Goal: Information Seeking & Learning: Learn about a topic

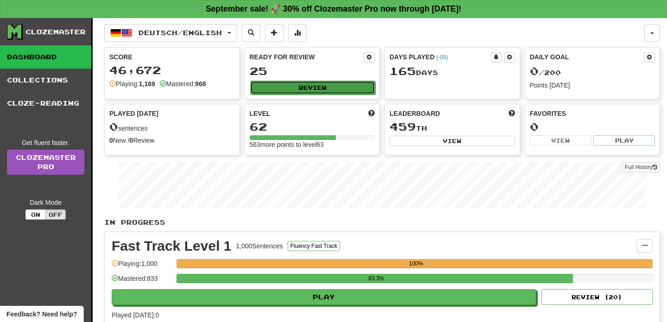
click at [290, 86] on button "Review" at bounding box center [312, 88] width 125 height 14
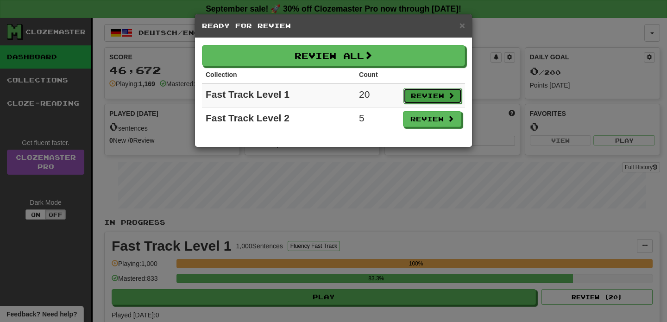
click at [436, 91] on button "Review" at bounding box center [432, 96] width 58 height 16
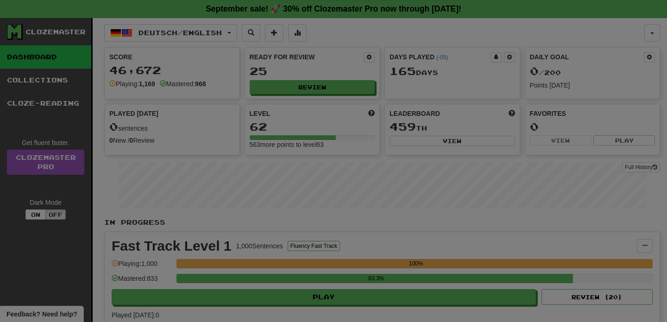
select select "**"
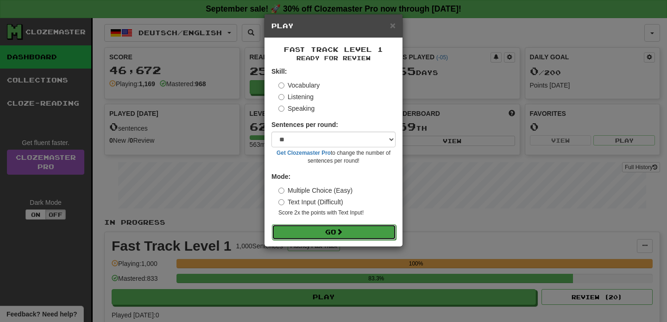
click at [340, 231] on span at bounding box center [339, 231] width 6 height 6
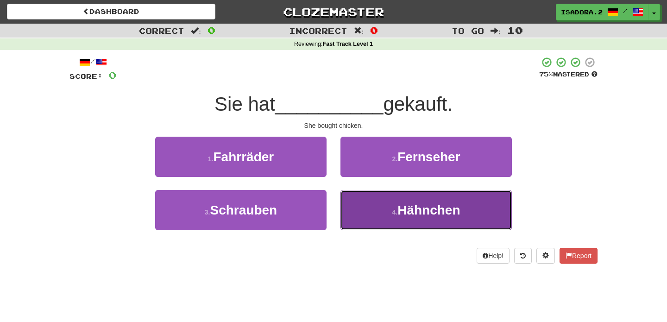
click at [388, 208] on button "4 . Hähnchen" at bounding box center [425, 210] width 171 height 40
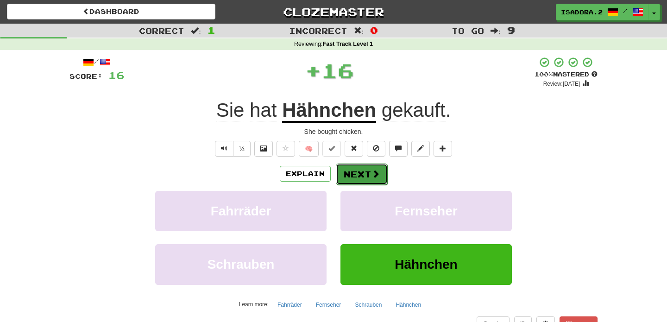
click at [359, 173] on button "Next" at bounding box center [362, 173] width 52 height 21
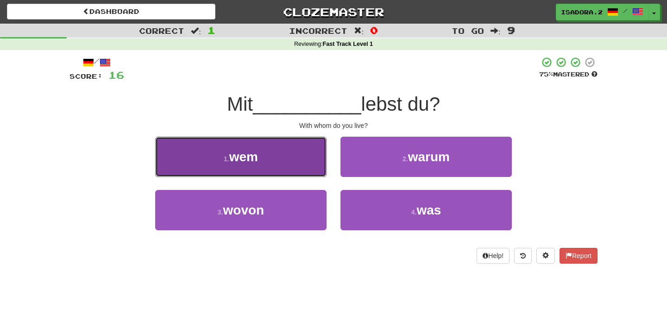
click at [305, 169] on button "1 . wem" at bounding box center [240, 157] width 171 height 40
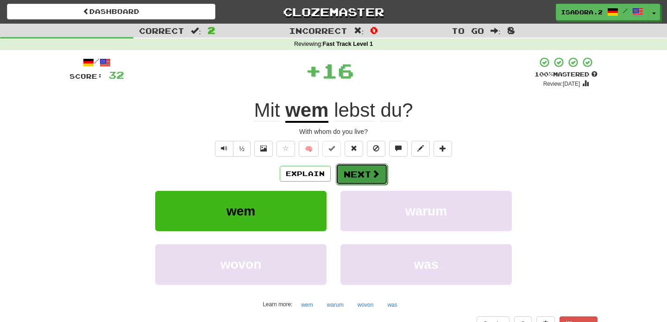
click at [368, 175] on button "Next" at bounding box center [362, 173] width 52 height 21
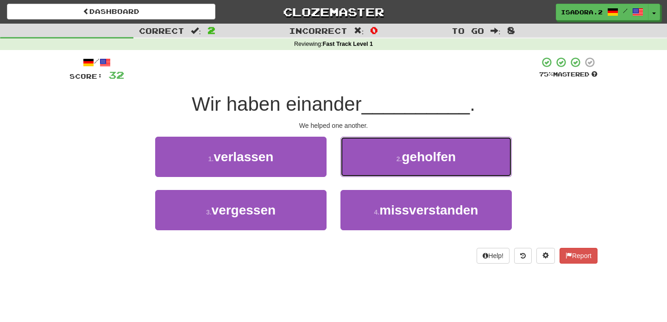
click at [368, 175] on button "2 . geholfen" at bounding box center [425, 157] width 171 height 40
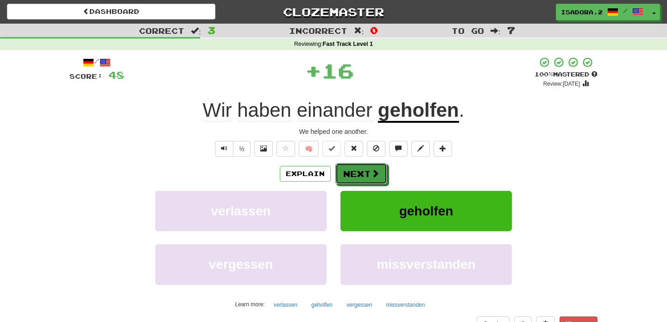
click at [368, 175] on button "Next" at bounding box center [361, 173] width 52 height 21
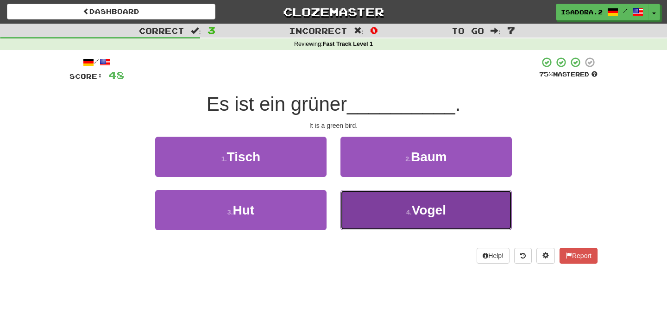
click at [355, 207] on button "4 . Vogel" at bounding box center [425, 210] width 171 height 40
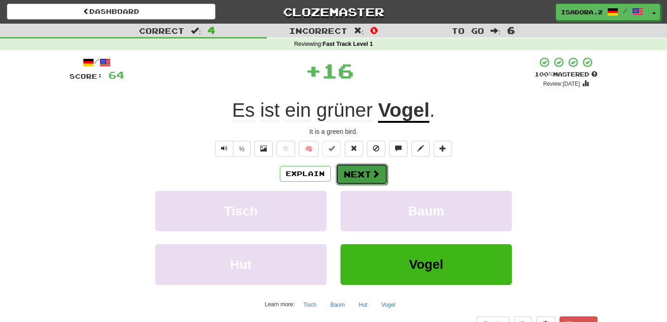
click at [355, 174] on button "Next" at bounding box center [362, 173] width 52 height 21
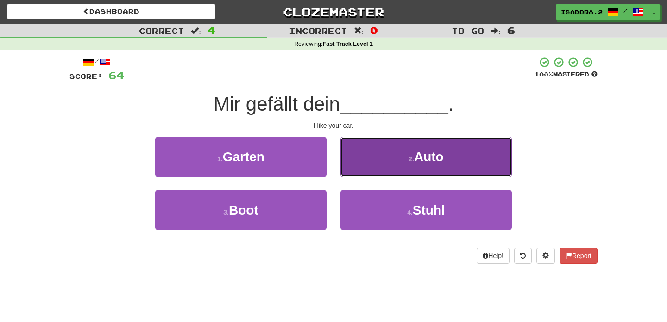
click at [379, 161] on button "2 . Auto" at bounding box center [425, 157] width 171 height 40
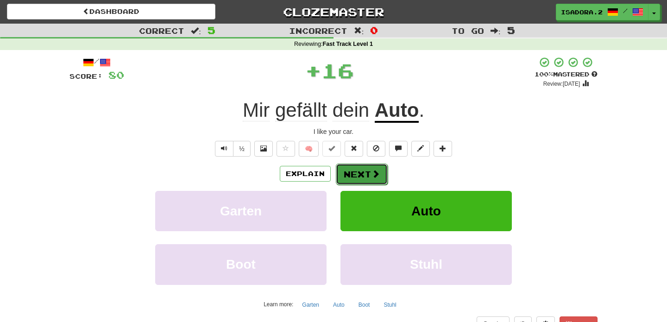
click at [362, 170] on button "Next" at bounding box center [362, 173] width 52 height 21
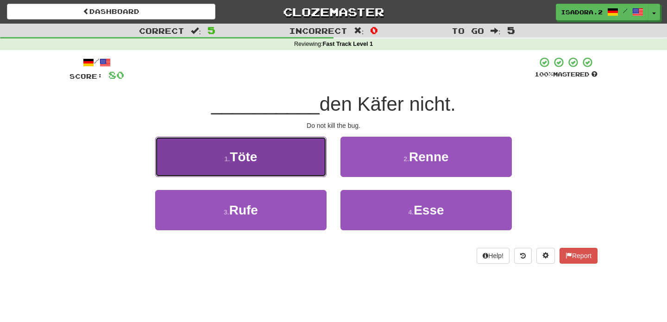
click at [302, 171] on button "1 . Töte" at bounding box center [240, 157] width 171 height 40
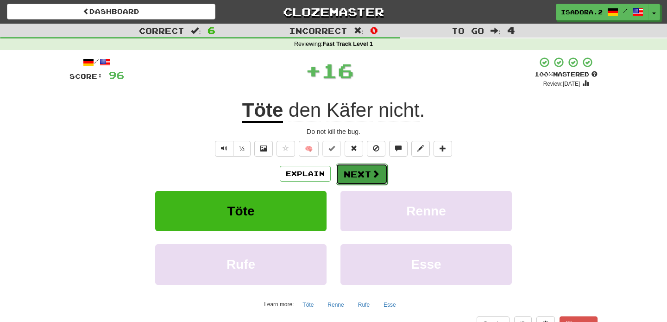
click at [355, 181] on button "Next" at bounding box center [362, 173] width 52 height 21
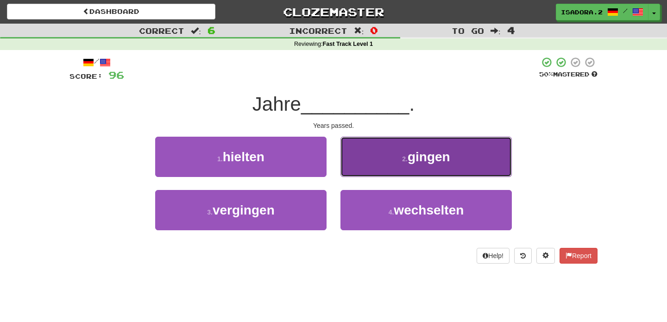
click at [378, 163] on button "2 . gingen" at bounding box center [425, 157] width 171 height 40
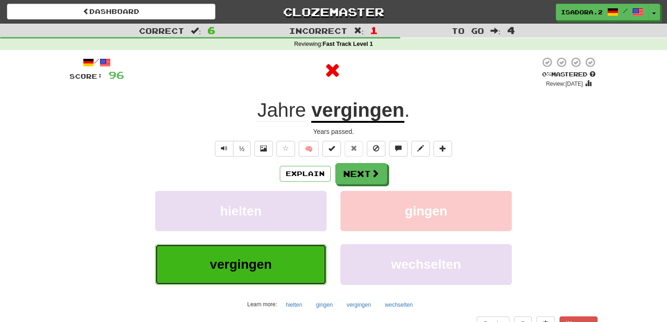
click at [288, 260] on button "vergingen" at bounding box center [240, 264] width 171 height 40
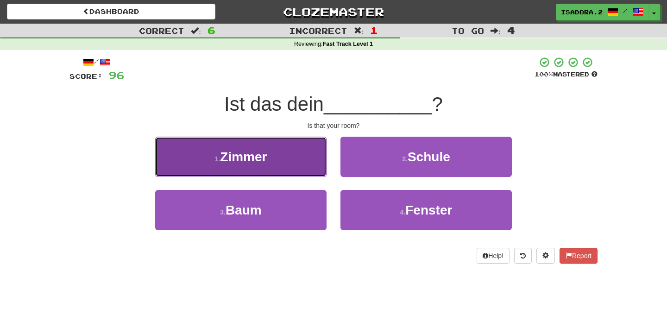
click at [295, 161] on button "1 . Zimmer" at bounding box center [240, 157] width 171 height 40
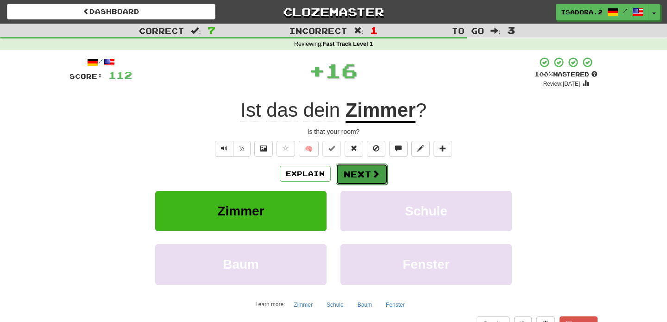
click at [356, 177] on button "Next" at bounding box center [362, 173] width 52 height 21
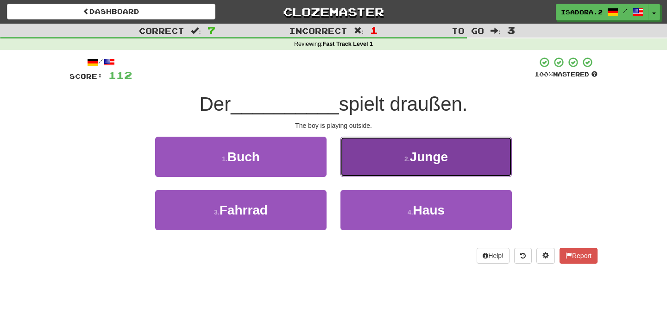
click at [396, 163] on button "2 . Junge" at bounding box center [425, 157] width 171 height 40
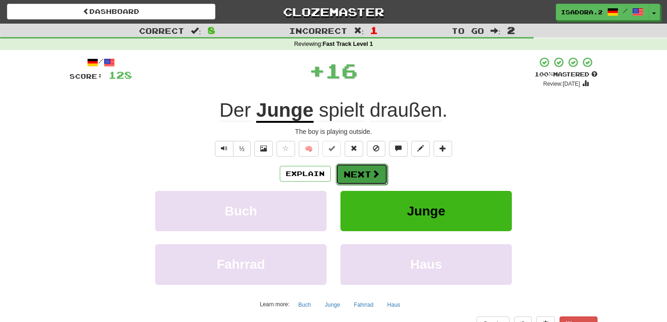
click at [359, 169] on button "Next" at bounding box center [362, 173] width 52 height 21
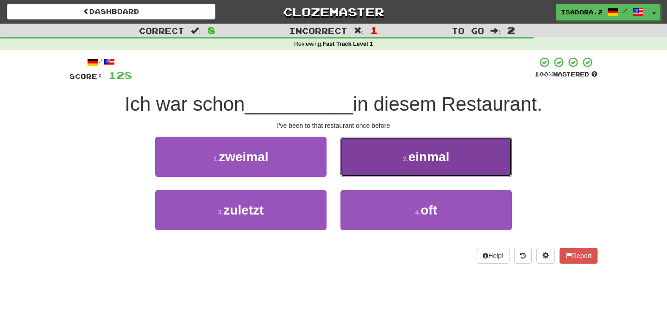
click at [379, 164] on button "2 . einmal" at bounding box center [425, 157] width 171 height 40
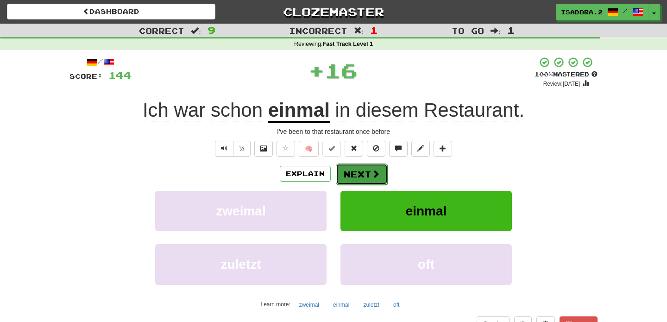
click at [356, 174] on button "Next" at bounding box center [362, 173] width 52 height 21
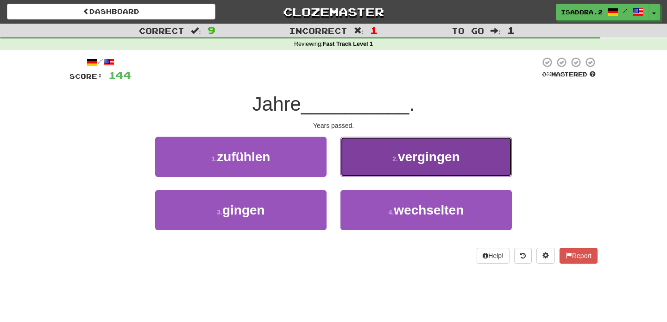
click at [419, 160] on span "vergingen" at bounding box center [429, 157] width 62 height 14
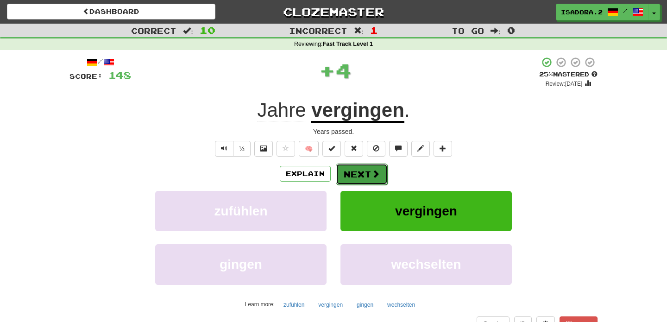
click at [376, 178] on span at bounding box center [375, 173] width 8 height 8
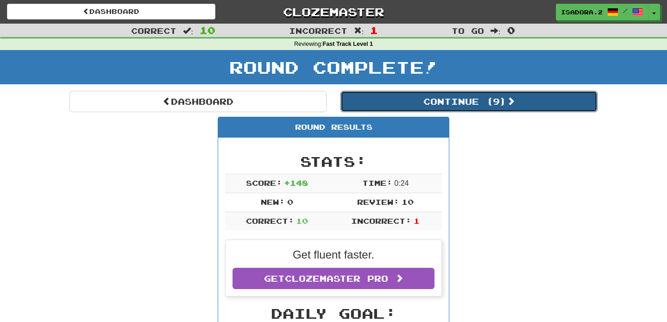
click at [463, 94] on button "Continue ( 9 )" at bounding box center [468, 101] width 257 height 21
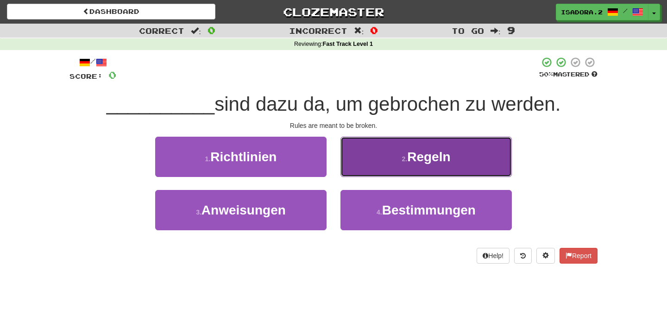
click at [413, 150] on span "Regeln" at bounding box center [428, 157] width 43 height 14
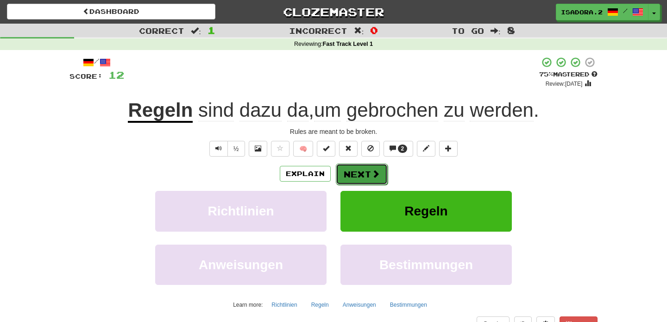
click at [355, 176] on button "Next" at bounding box center [362, 173] width 52 height 21
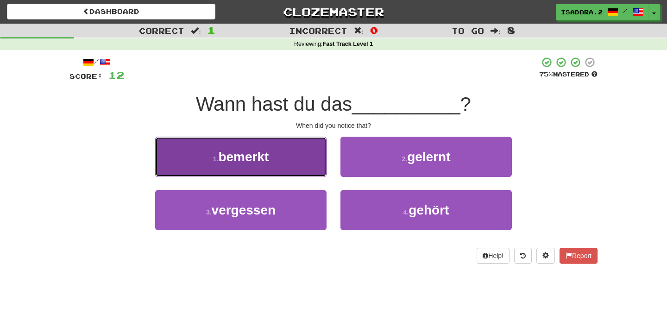
click at [298, 169] on button "1 . bemerkt" at bounding box center [240, 157] width 171 height 40
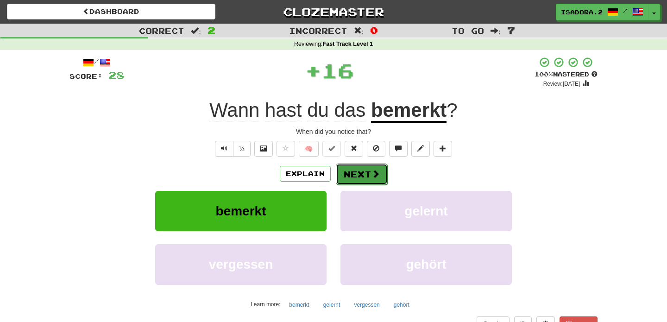
click at [354, 172] on button "Next" at bounding box center [362, 173] width 52 height 21
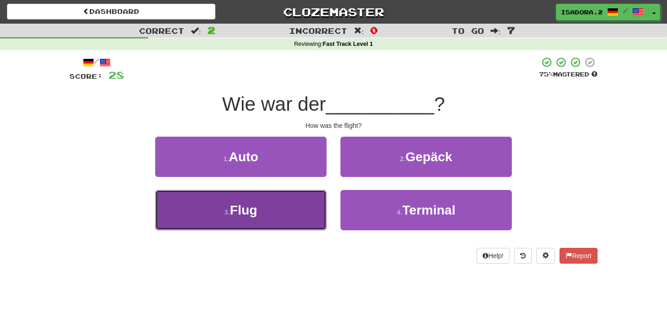
click at [299, 212] on button "3 . Flug" at bounding box center [240, 210] width 171 height 40
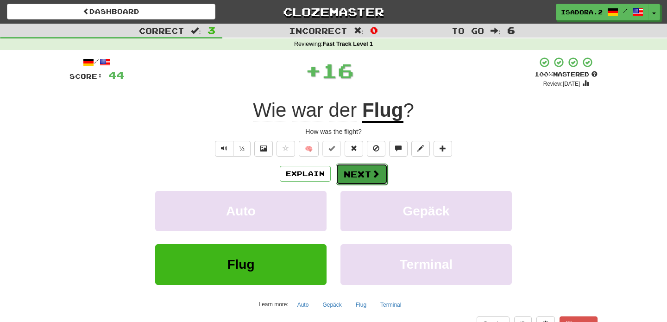
click at [363, 169] on button "Next" at bounding box center [362, 173] width 52 height 21
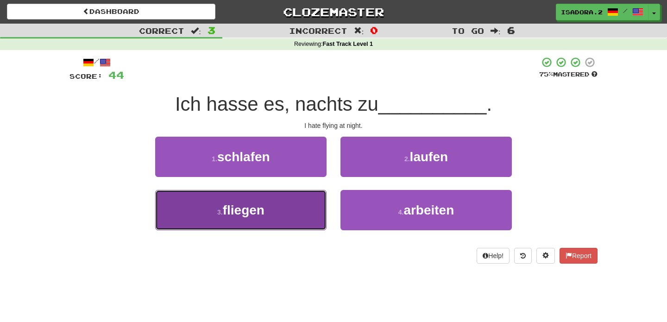
click at [304, 203] on button "3 . fliegen" at bounding box center [240, 210] width 171 height 40
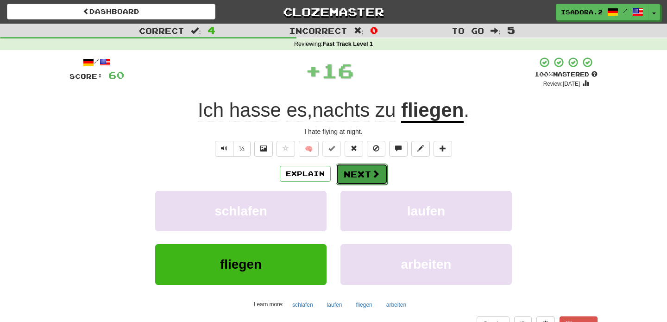
click at [366, 174] on button "Next" at bounding box center [362, 173] width 52 height 21
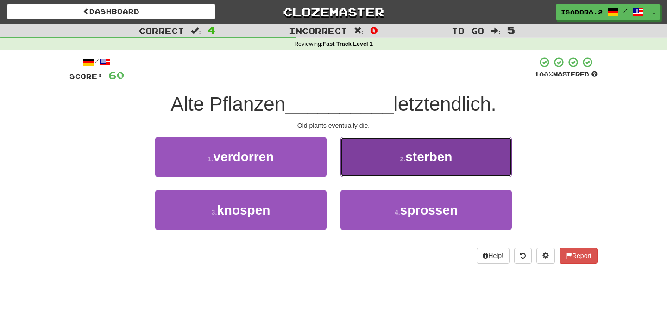
click at [367, 165] on button "2 . sterben" at bounding box center [425, 157] width 171 height 40
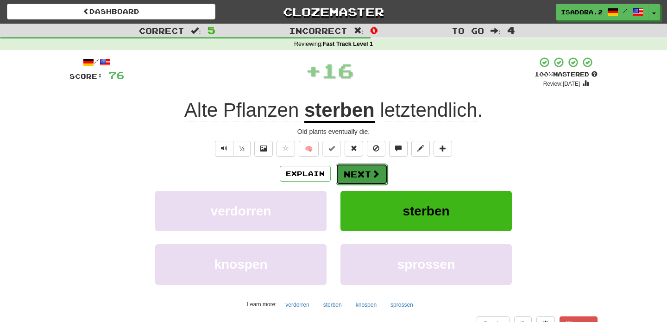
click at [342, 167] on button "Next" at bounding box center [362, 173] width 52 height 21
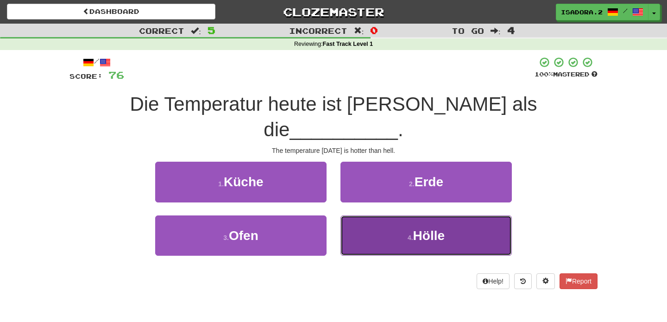
click at [355, 215] on button "4 . Hölle" at bounding box center [425, 235] width 171 height 40
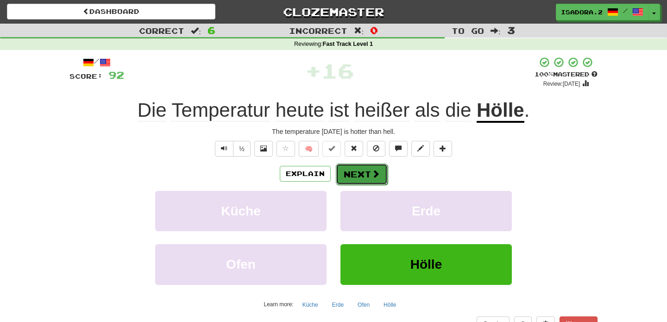
click at [351, 175] on button "Next" at bounding box center [362, 173] width 52 height 21
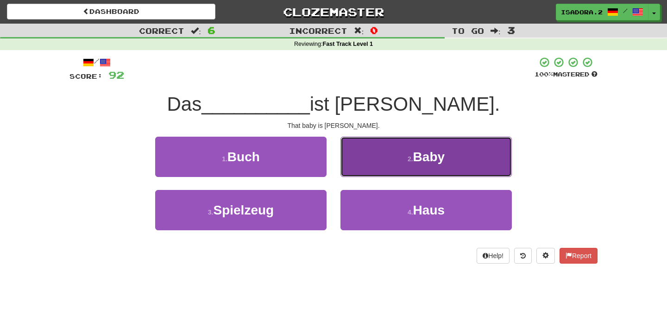
click at [385, 163] on button "2 . Baby" at bounding box center [425, 157] width 171 height 40
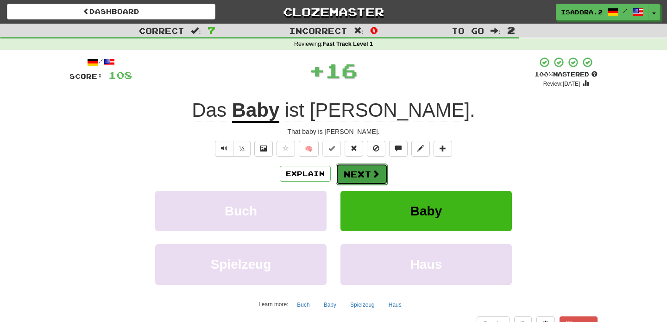
click at [370, 169] on button "Next" at bounding box center [362, 173] width 52 height 21
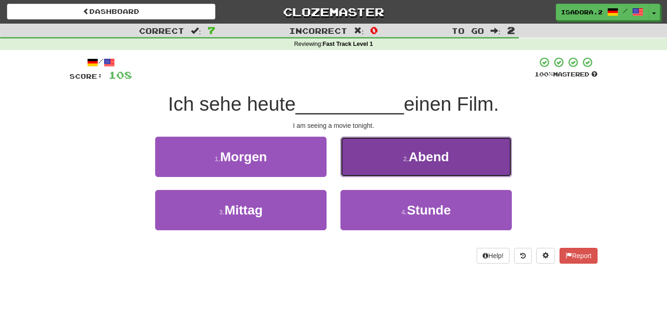
click at [353, 169] on button "2 . Abend" at bounding box center [425, 157] width 171 height 40
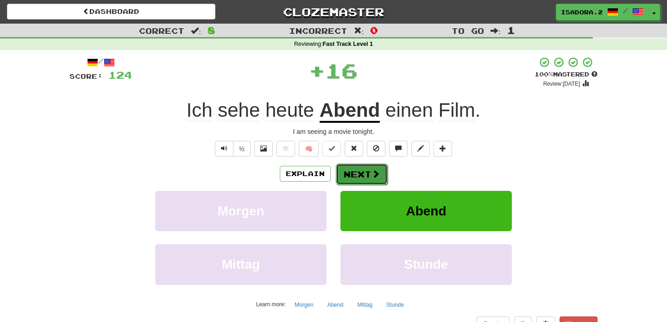
click at [369, 175] on button "Next" at bounding box center [362, 173] width 52 height 21
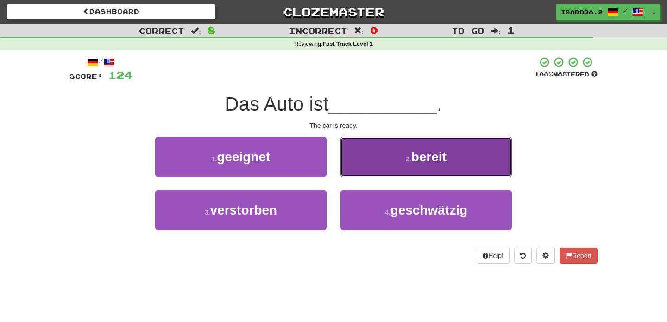
click at [369, 175] on button "2 . bereit" at bounding box center [425, 157] width 171 height 40
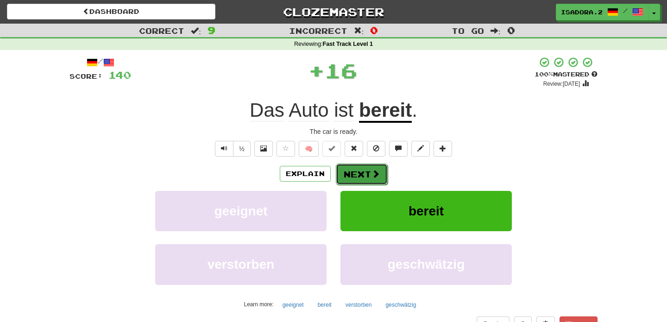
click at [371, 175] on span at bounding box center [375, 173] width 8 height 8
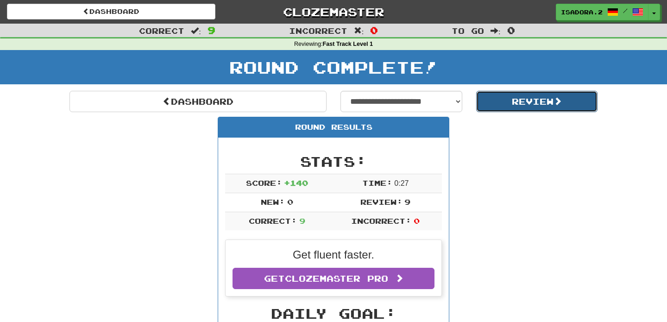
click at [499, 103] on button "Review" at bounding box center [537, 101] width 122 height 21
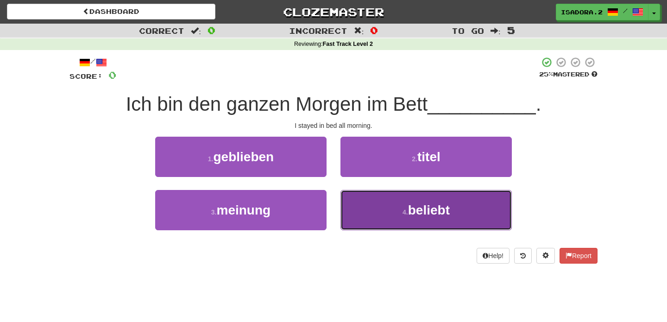
click at [379, 218] on button "4 . beliebt" at bounding box center [425, 210] width 171 height 40
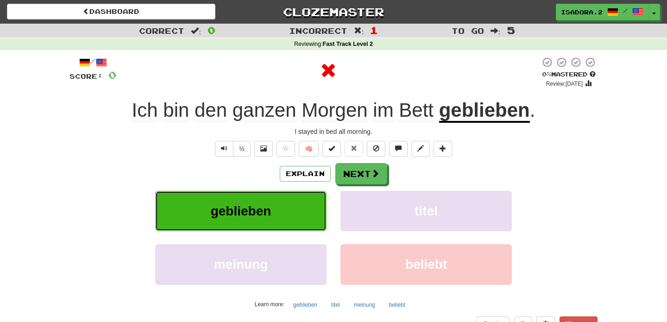
click at [260, 222] on button "geblieben" at bounding box center [240, 211] width 171 height 40
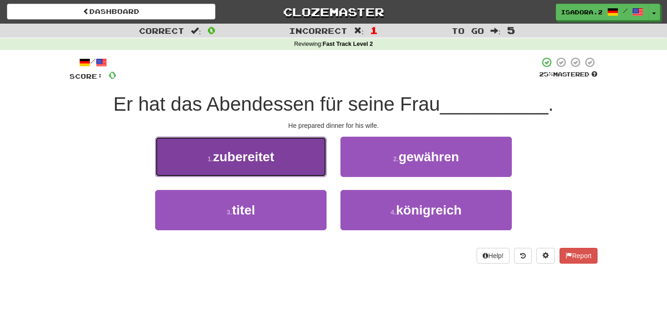
click at [306, 164] on button "1 . zubereitet" at bounding box center [240, 157] width 171 height 40
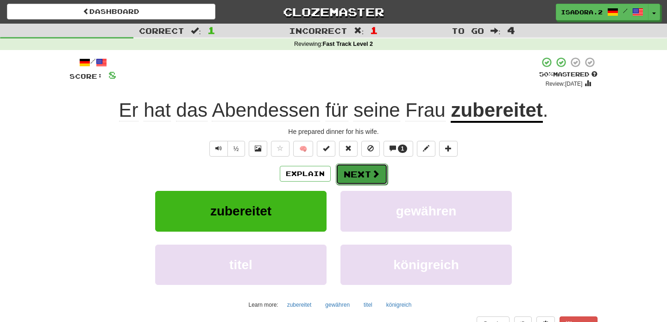
click at [375, 173] on span at bounding box center [375, 173] width 8 height 8
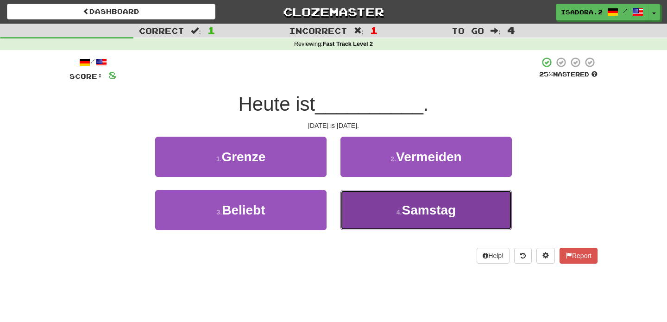
click at [381, 213] on button "4 . Samstag" at bounding box center [425, 210] width 171 height 40
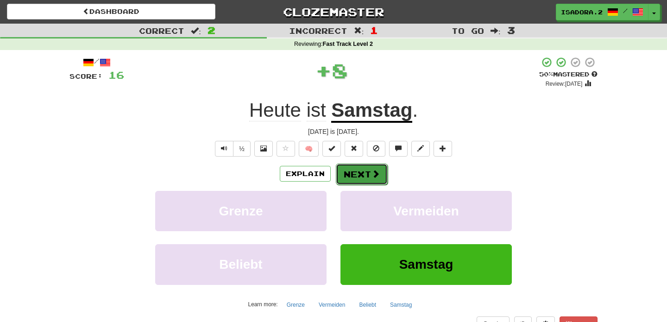
click at [359, 170] on button "Next" at bounding box center [362, 173] width 52 height 21
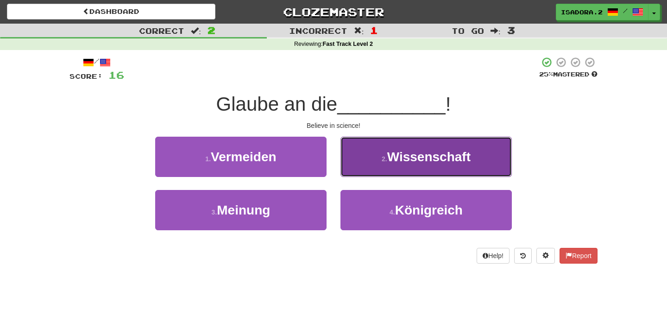
click at [393, 154] on span "Wissenschaft" at bounding box center [428, 157] width 83 height 14
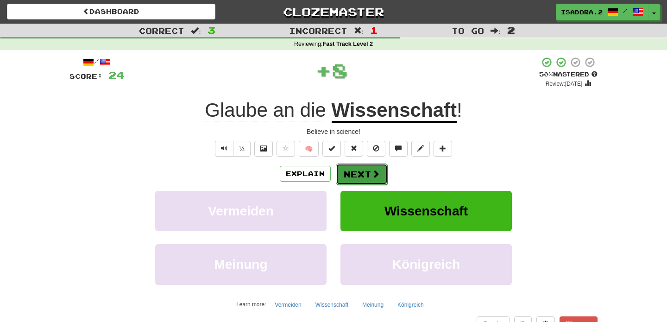
click at [363, 174] on button "Next" at bounding box center [362, 173] width 52 height 21
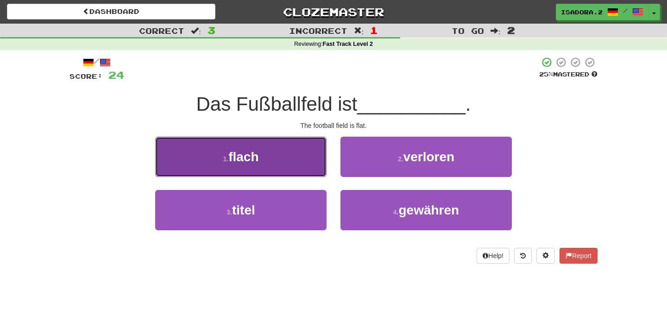
click at [322, 172] on button "1 . flach" at bounding box center [240, 157] width 171 height 40
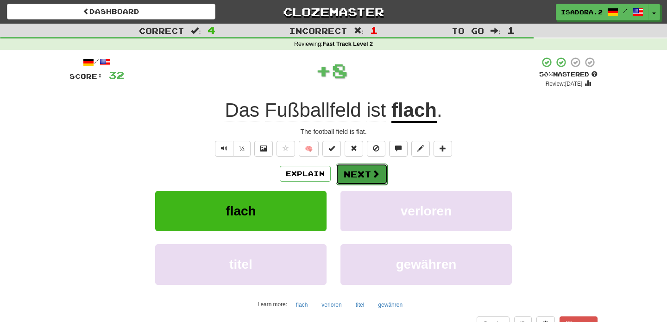
click at [367, 175] on button "Next" at bounding box center [362, 173] width 52 height 21
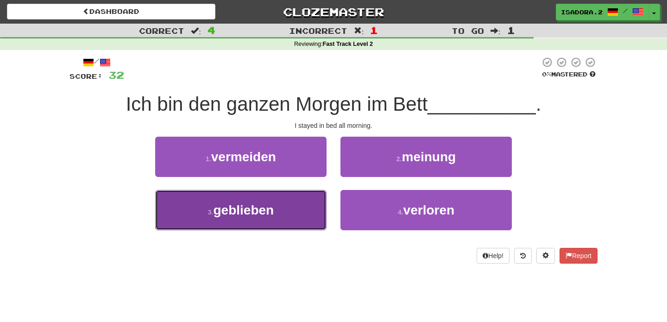
click at [293, 206] on button "3 . geblieben" at bounding box center [240, 210] width 171 height 40
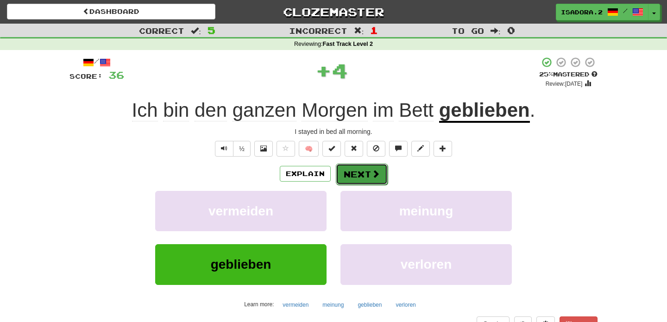
click at [376, 170] on span at bounding box center [375, 173] width 8 height 8
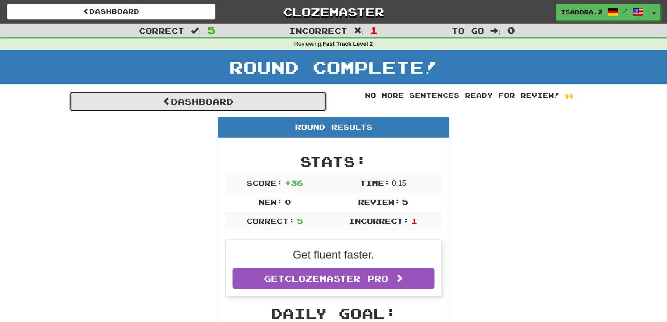
click at [254, 97] on link "Dashboard" at bounding box center [197, 101] width 257 height 21
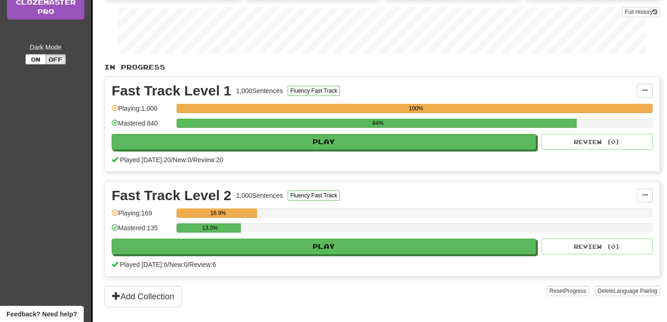
scroll to position [214, 0]
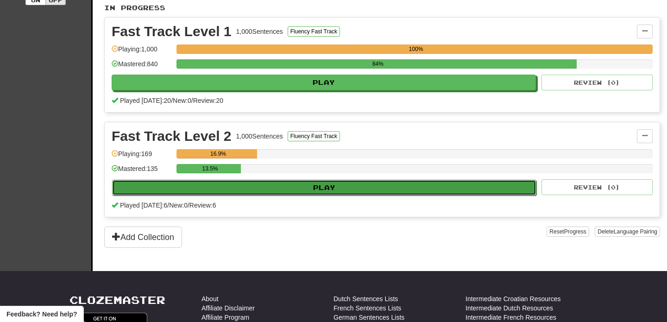
click at [325, 181] on button "Play" at bounding box center [324, 188] width 424 height 16
select select "**"
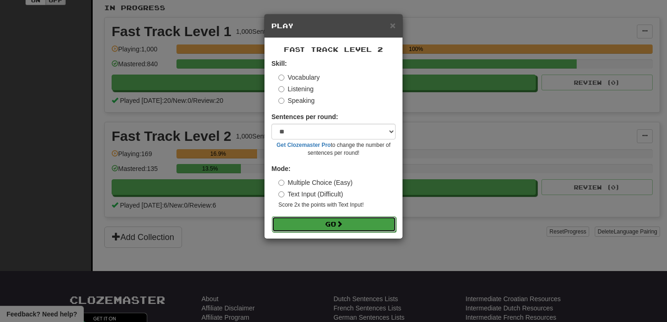
click at [335, 225] on button "Go" at bounding box center [334, 224] width 124 height 16
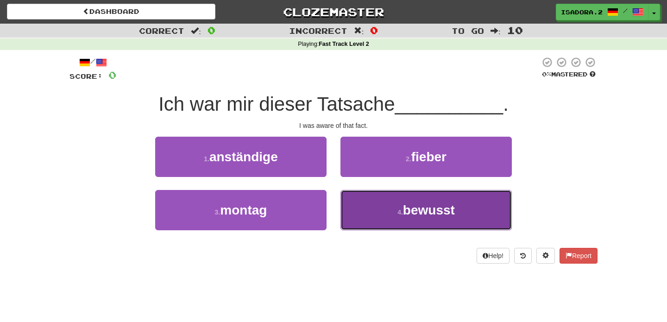
click at [382, 215] on button "4 . bewusst" at bounding box center [425, 210] width 171 height 40
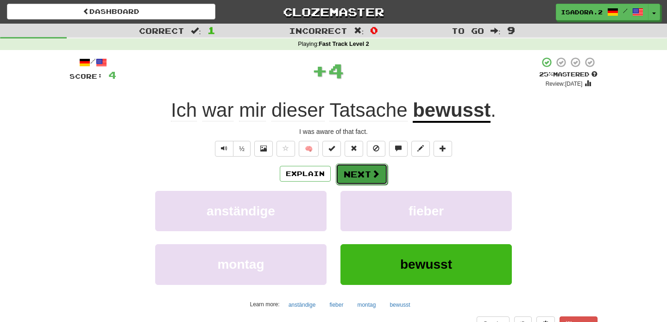
click at [357, 176] on button "Next" at bounding box center [362, 173] width 52 height 21
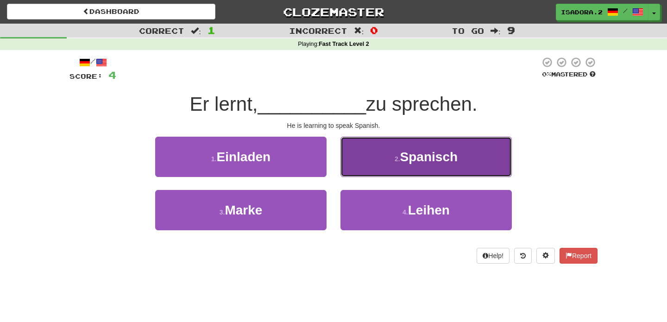
click at [382, 157] on button "2 . Spanisch" at bounding box center [425, 157] width 171 height 40
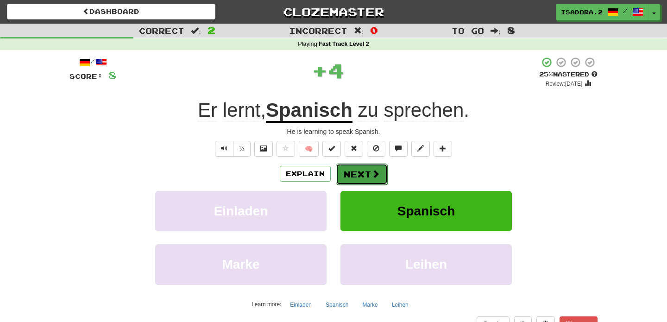
click at [361, 172] on button "Next" at bounding box center [362, 173] width 52 height 21
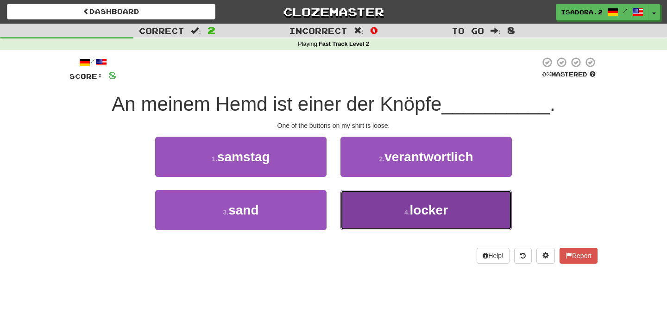
click at [372, 208] on button "4 . locker" at bounding box center [425, 210] width 171 height 40
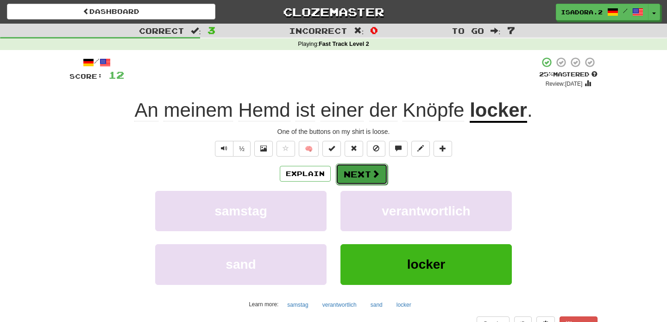
click at [366, 172] on button "Next" at bounding box center [362, 173] width 52 height 21
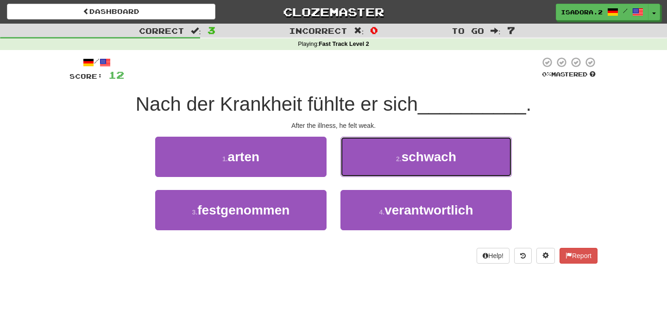
click at [366, 172] on button "2 . schwach" at bounding box center [425, 157] width 171 height 40
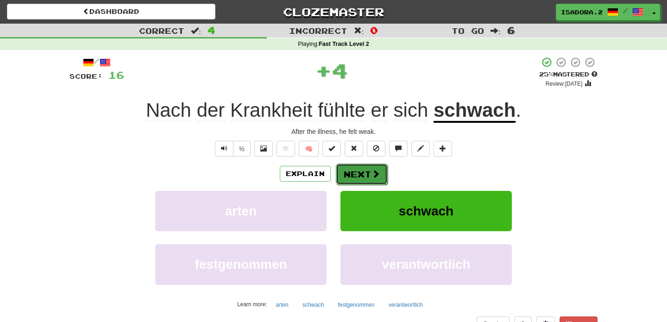
click at [357, 177] on button "Next" at bounding box center [362, 173] width 52 height 21
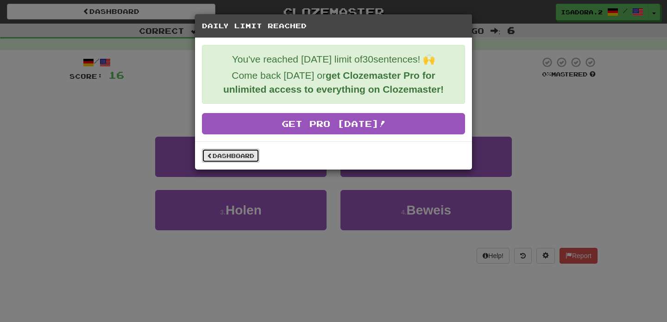
click at [239, 160] on link "Dashboard" at bounding box center [230, 156] width 57 height 14
